Goal: Task Accomplishment & Management: Manage account settings

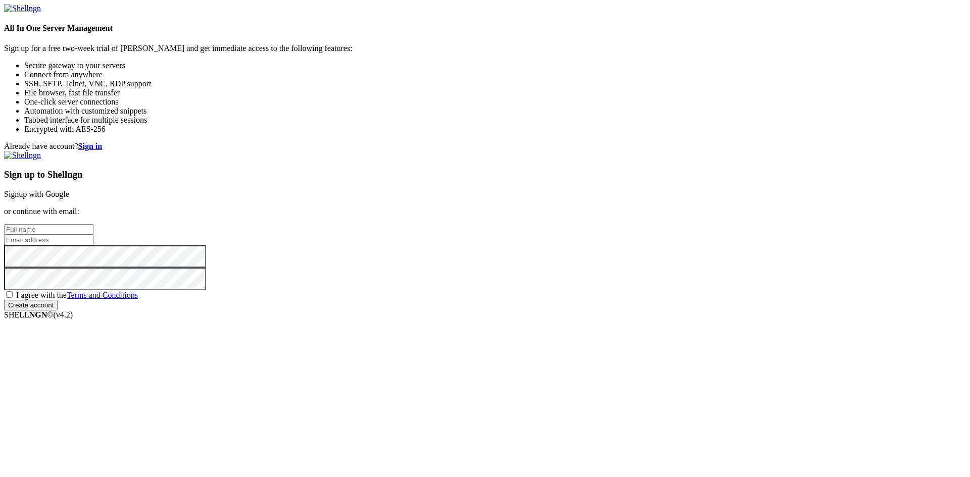
click at [69, 190] on link "Signup with Google" at bounding box center [36, 194] width 65 height 9
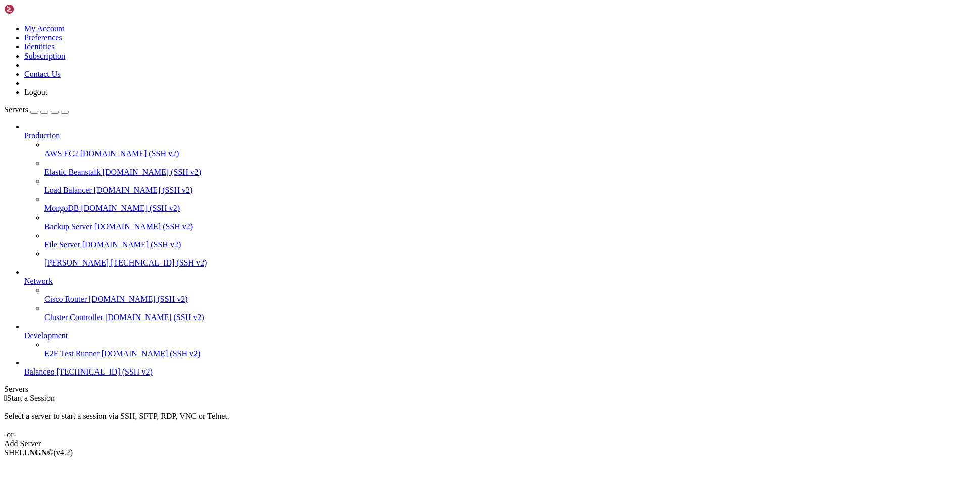
click at [558, 440] on div "Add Server" at bounding box center [485, 444] width 962 height 9
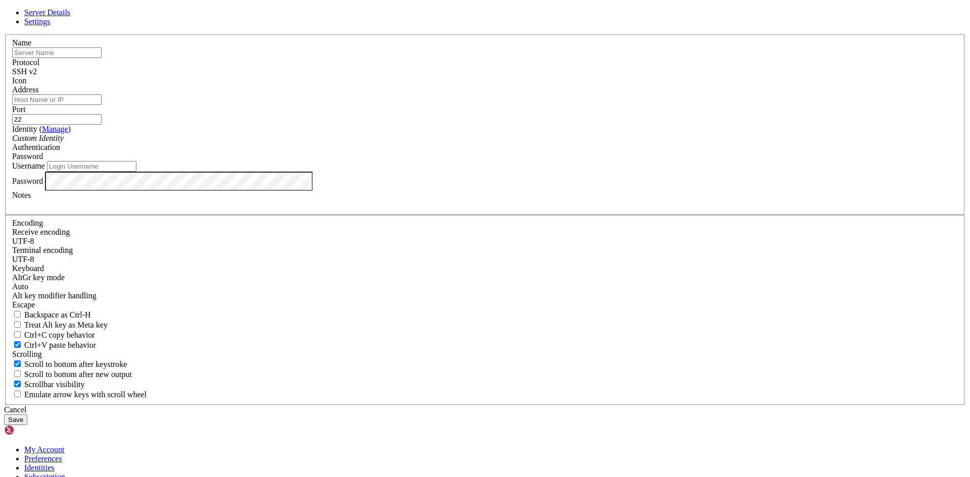
click at [102, 58] on input "text" at bounding box center [56, 52] width 89 height 11
paste input "Sto_Tomas_Vespertino"
type input "Sto_Tomas_Vespertino"
click at [102, 105] on input "Address" at bounding box center [56, 99] width 89 height 11
drag, startPoint x: 461, startPoint y: 144, endPoint x: 197, endPoint y: 145, distance: 263.7
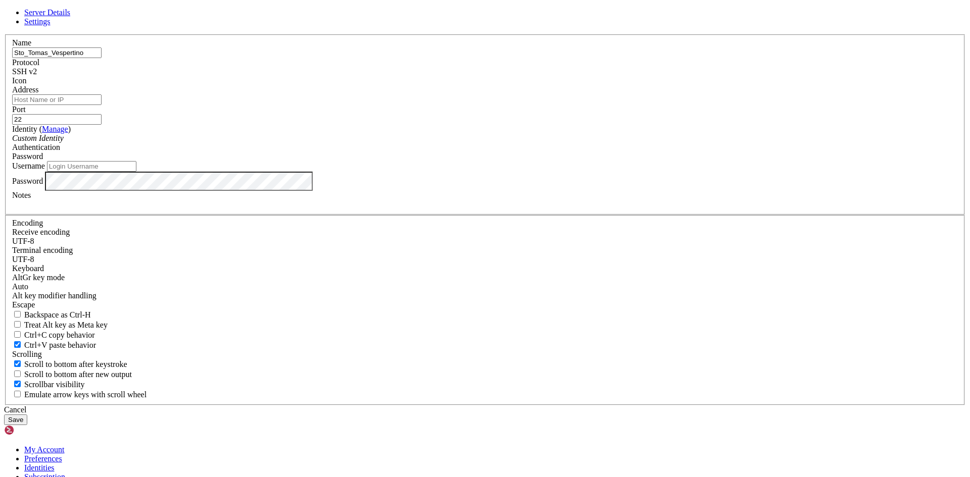
click at [197, 145] on div "Server Details Settings Name Sto_Tomas_Vespertino Protocol SSH v2 Icon" at bounding box center [485, 216] width 962 height 417
click at [102, 105] on input "Address" at bounding box center [56, 99] width 89 height 11
paste input "[TECHNICAL_ID]"
type input "[TECHNICAL_ID]"
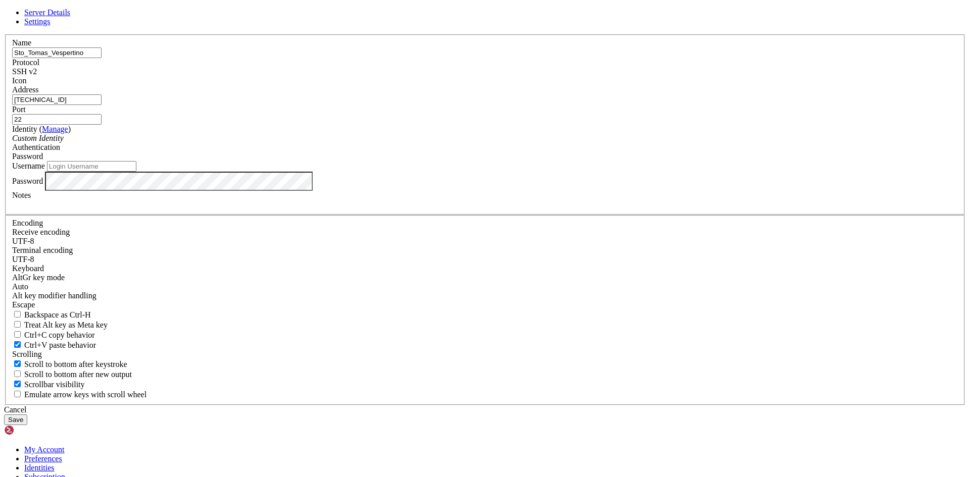
click at [446, 143] on div "Custom Identity" at bounding box center [485, 138] width 946 height 9
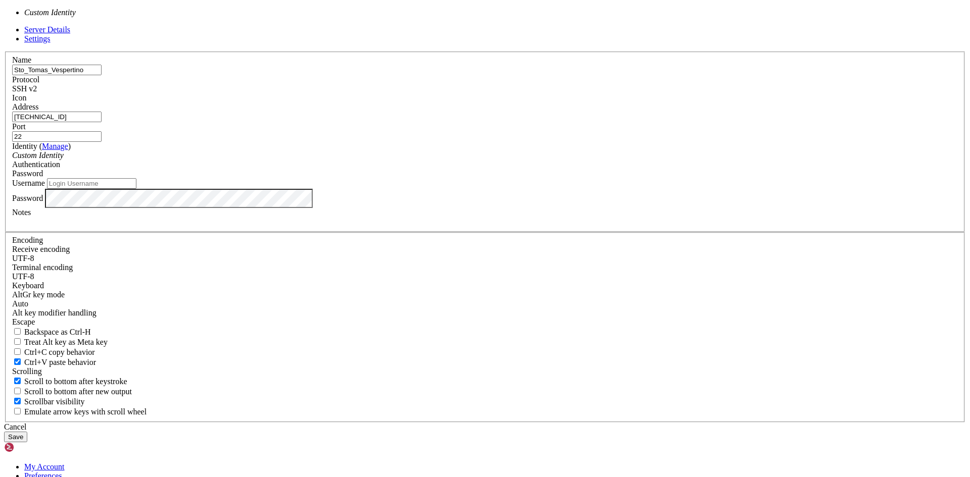
click at [446, 160] on div "Custom Identity" at bounding box center [485, 155] width 946 height 9
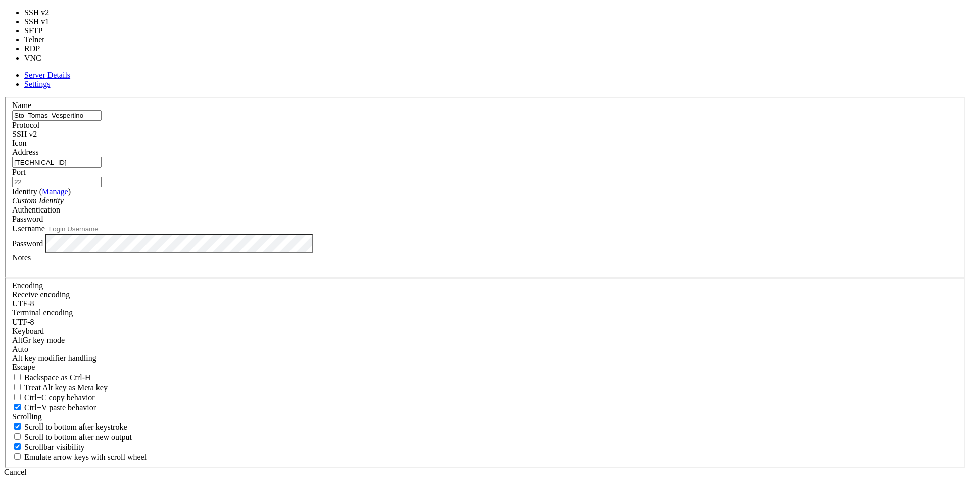
click at [562, 139] on div "SSH v2" at bounding box center [485, 134] width 946 height 9
click at [550, 139] on div "SSH v2" at bounding box center [485, 134] width 946 height 9
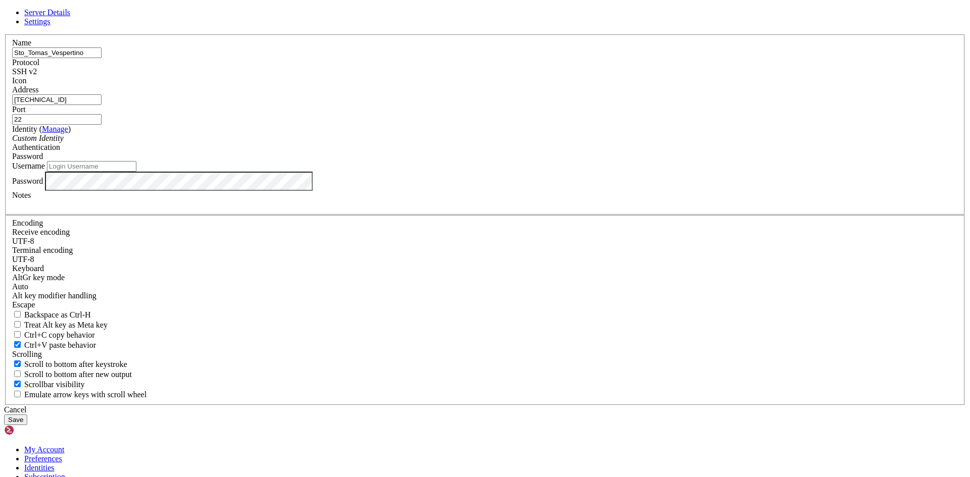
click at [136, 172] on input "Username" at bounding box center [91, 166] width 89 height 11
type input "gr-dp"
click at [27, 415] on button "Save" at bounding box center [15, 420] width 23 height 11
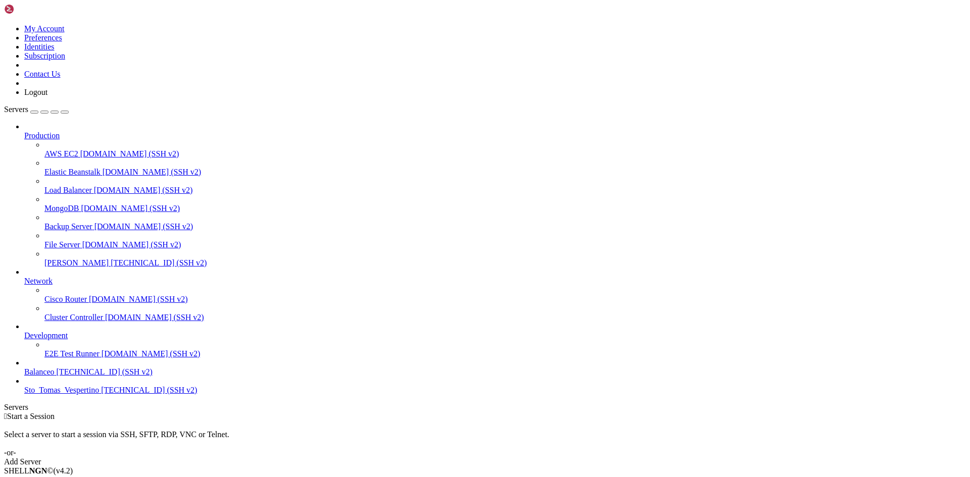
click at [60, 395] on span "Sto_Tomas_Vespertino" at bounding box center [61, 390] width 75 height 9
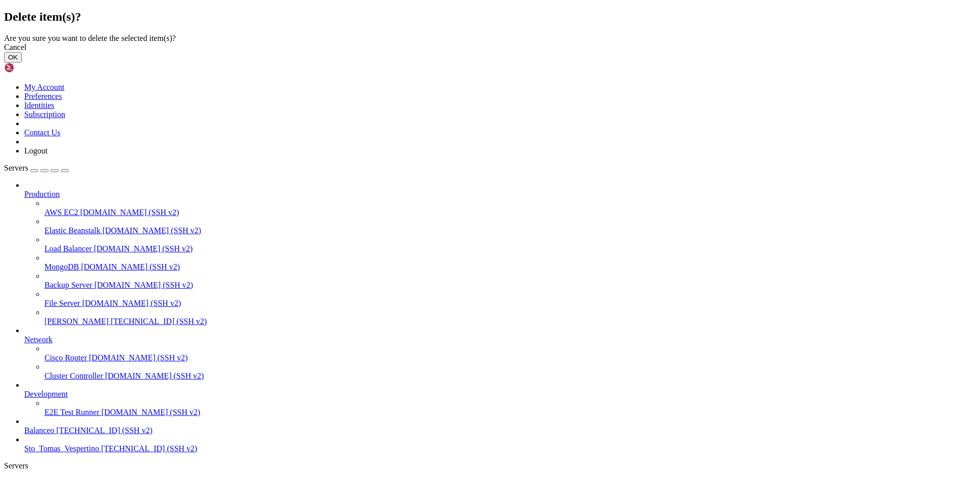
drag, startPoint x: 594, startPoint y: 275, endPoint x: 601, endPoint y: 276, distance: 7.1
click at [22, 63] on button "OK" at bounding box center [13, 57] width 18 height 11
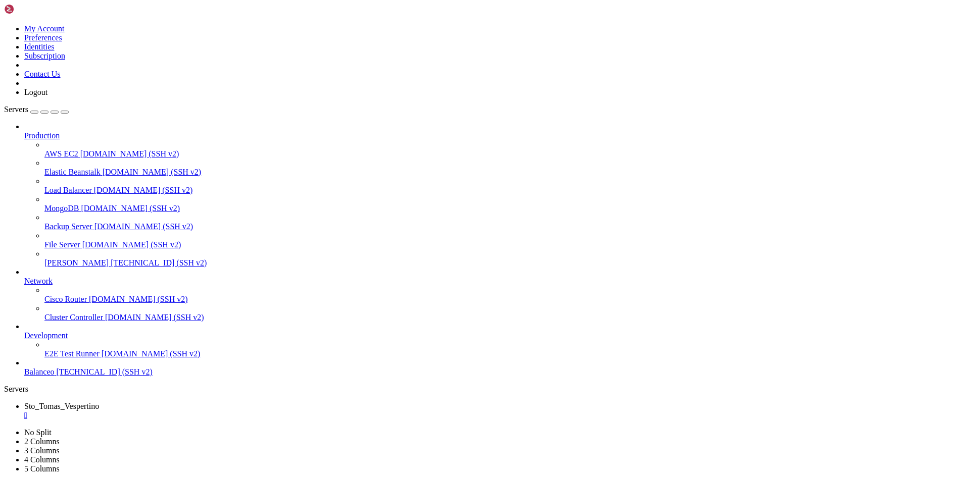
click at [212, 411] on div "" at bounding box center [495, 415] width 942 height 9
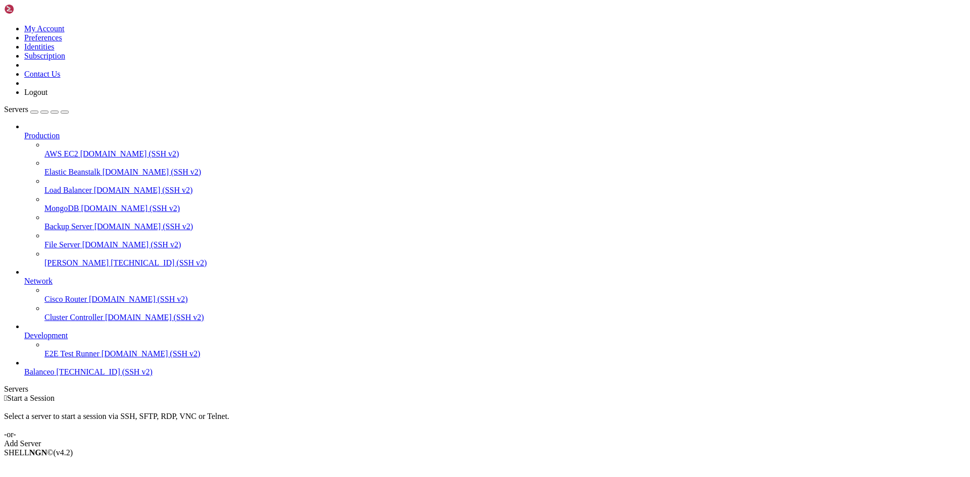
click at [551, 440] on div "Add Server" at bounding box center [485, 444] width 962 height 9
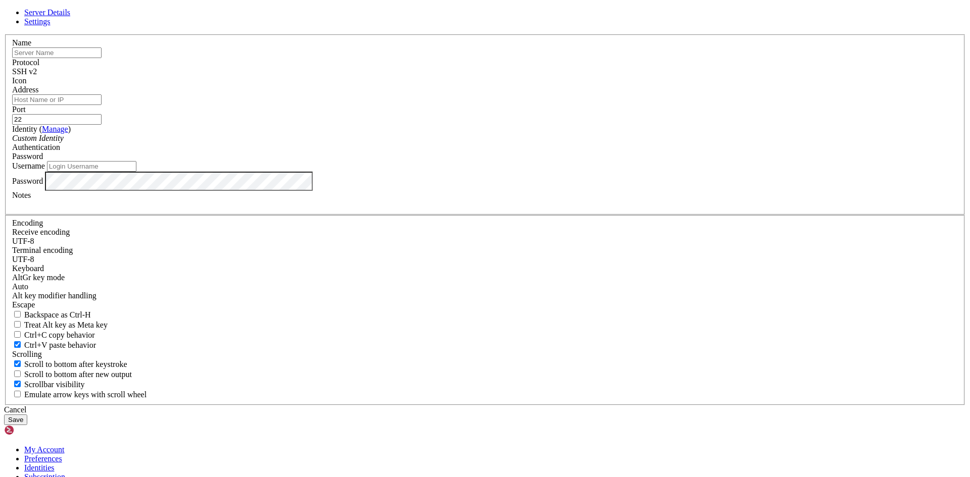
click at [102, 58] on input "text" at bounding box center [56, 52] width 89 height 11
type input "Sto_Tomas_Vespertino"
click at [102, 105] on input "Address" at bounding box center [56, 99] width 89 height 11
type input "[TECHNICAL_ID]"
click at [136, 172] on input "Username" at bounding box center [91, 166] width 89 height 11
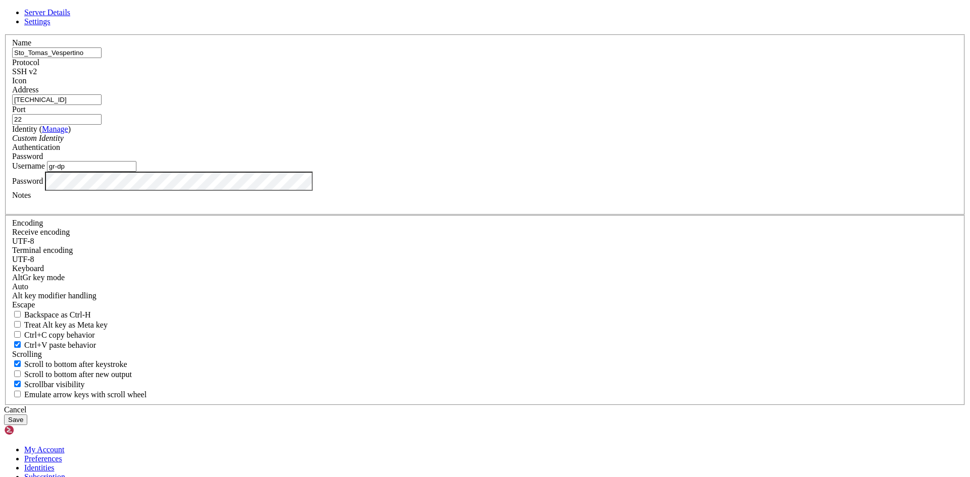
type input "gr-dp"
click at [4, 415] on button "Save" at bounding box center [15, 420] width 23 height 11
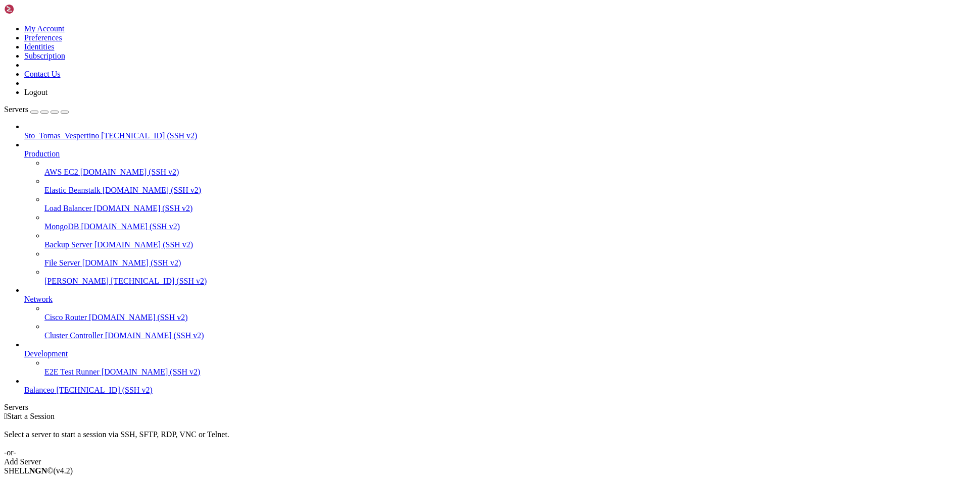
click at [63, 395] on span "[TECHNICAL_ID] (SSH v2)" at bounding box center [105, 390] width 96 height 9
